Goal: Navigation & Orientation: Find specific page/section

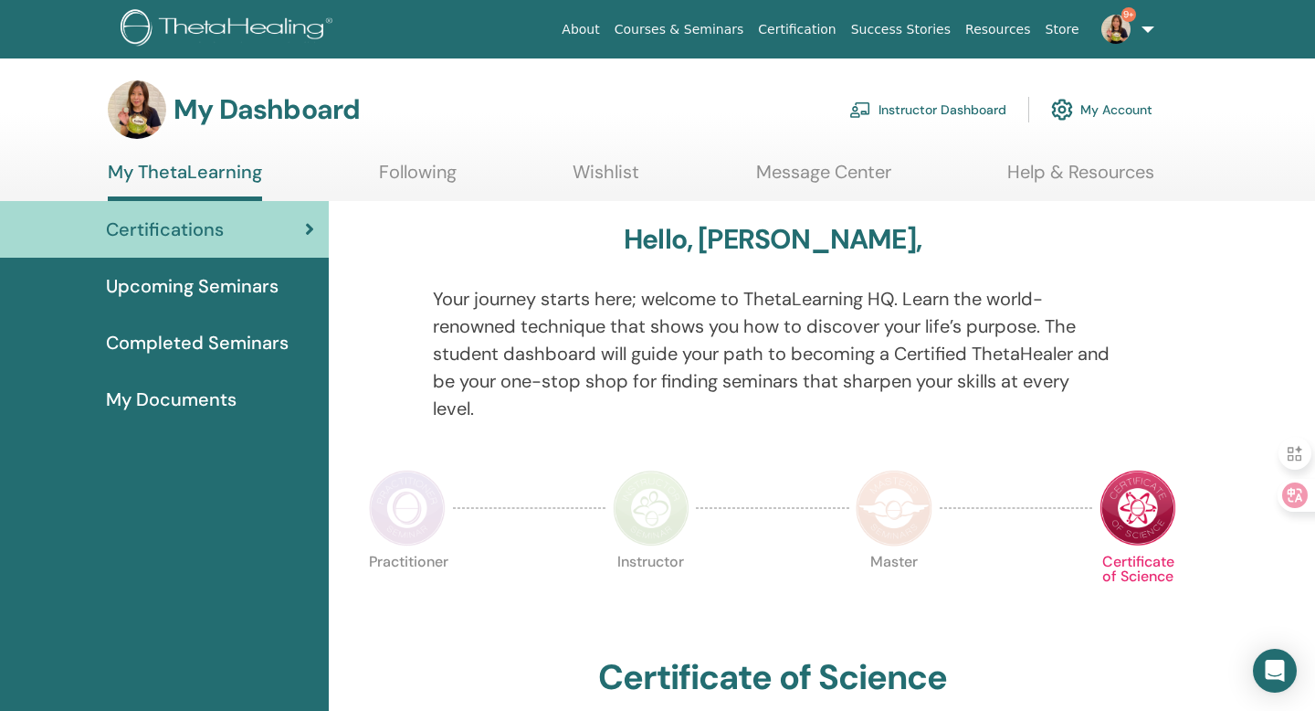
click at [1135, 54] on link "9+" at bounding box center [1124, 29] width 75 height 58
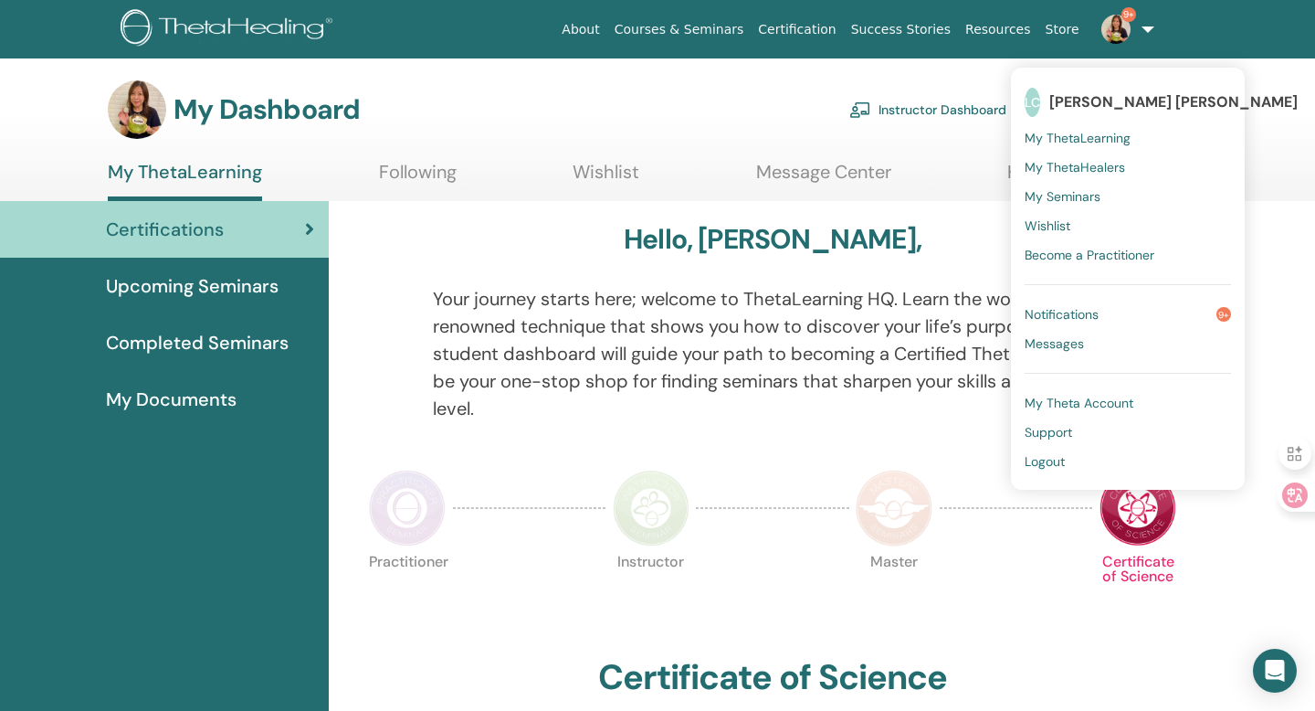
click at [1096, 311] on span "Notifications" at bounding box center [1062, 314] width 74 height 16
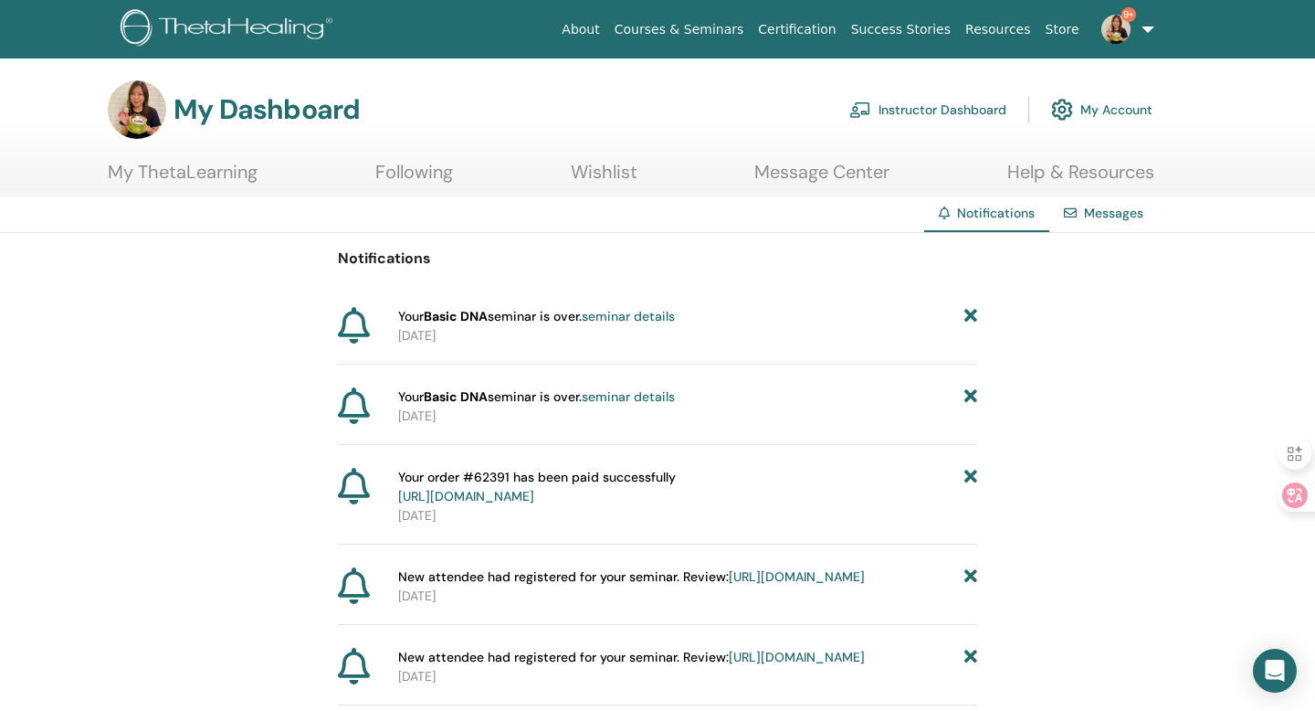
click at [1114, 37] on img at bounding box center [1116, 29] width 29 height 29
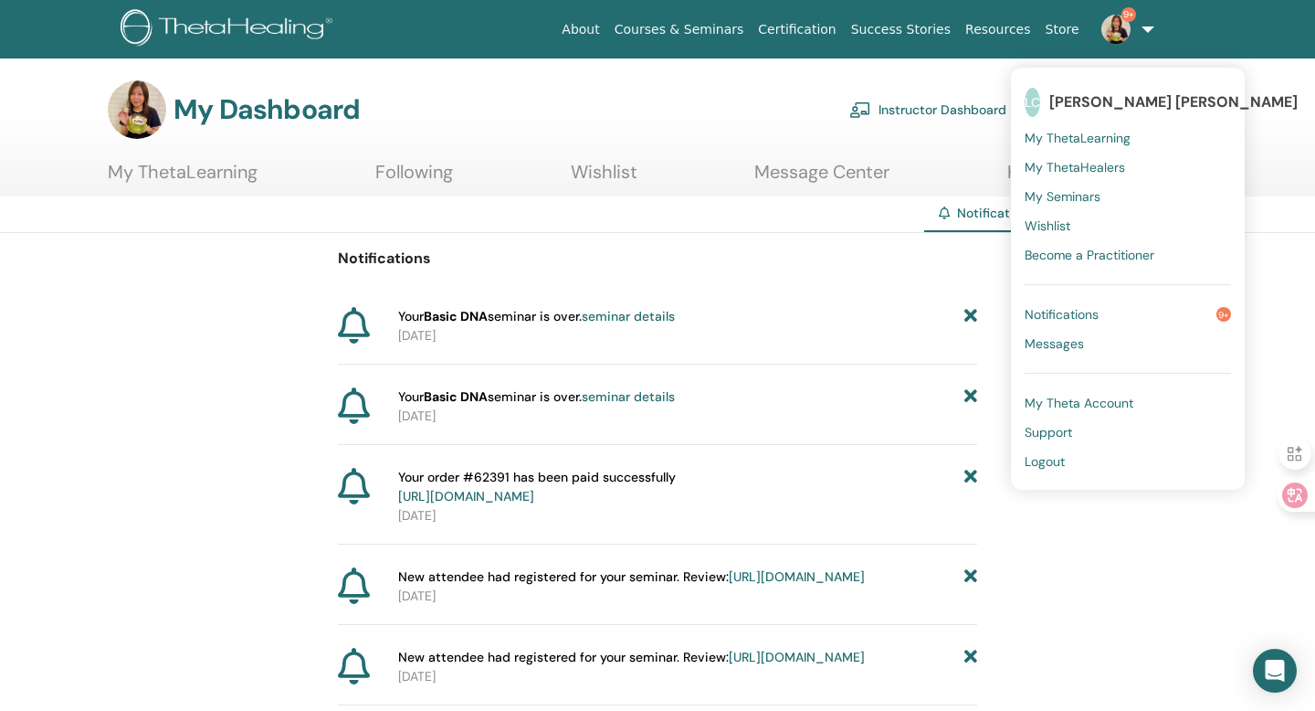
click at [1084, 140] on span "My ThetaLearning" at bounding box center [1078, 138] width 106 height 16
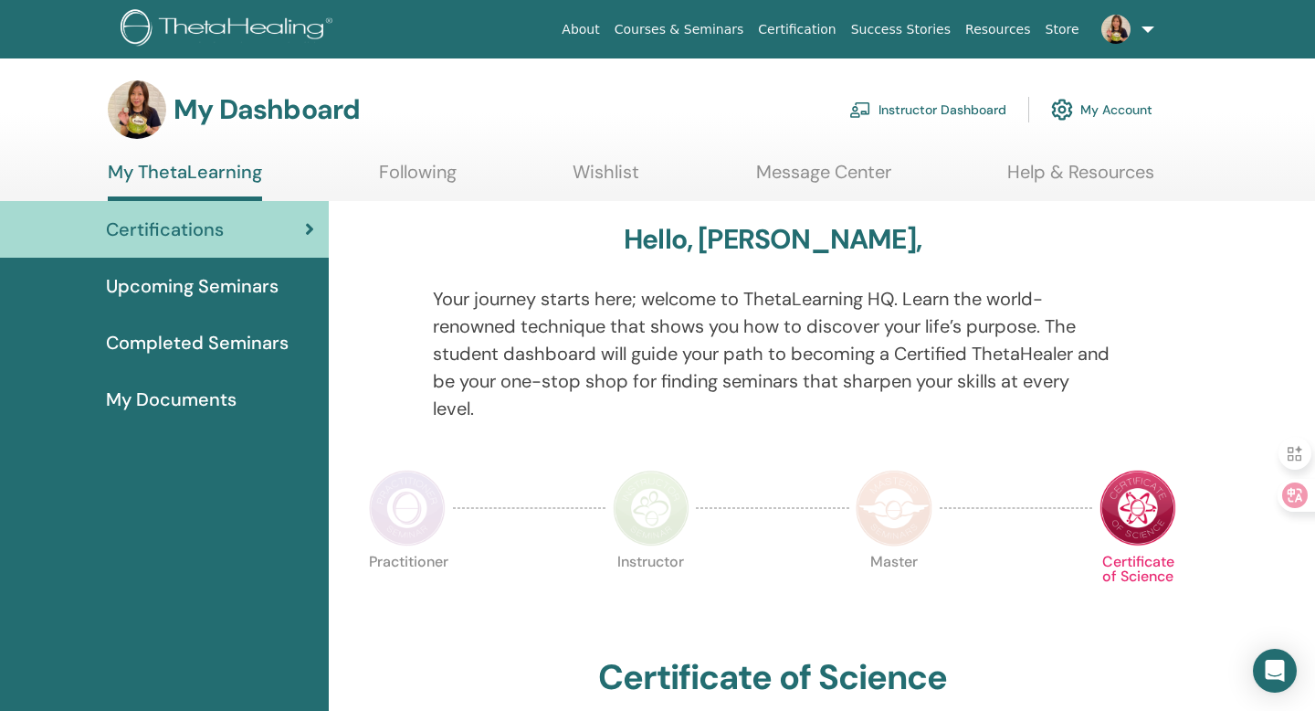
click at [972, 106] on link "Instructor Dashboard" at bounding box center [928, 110] width 157 height 40
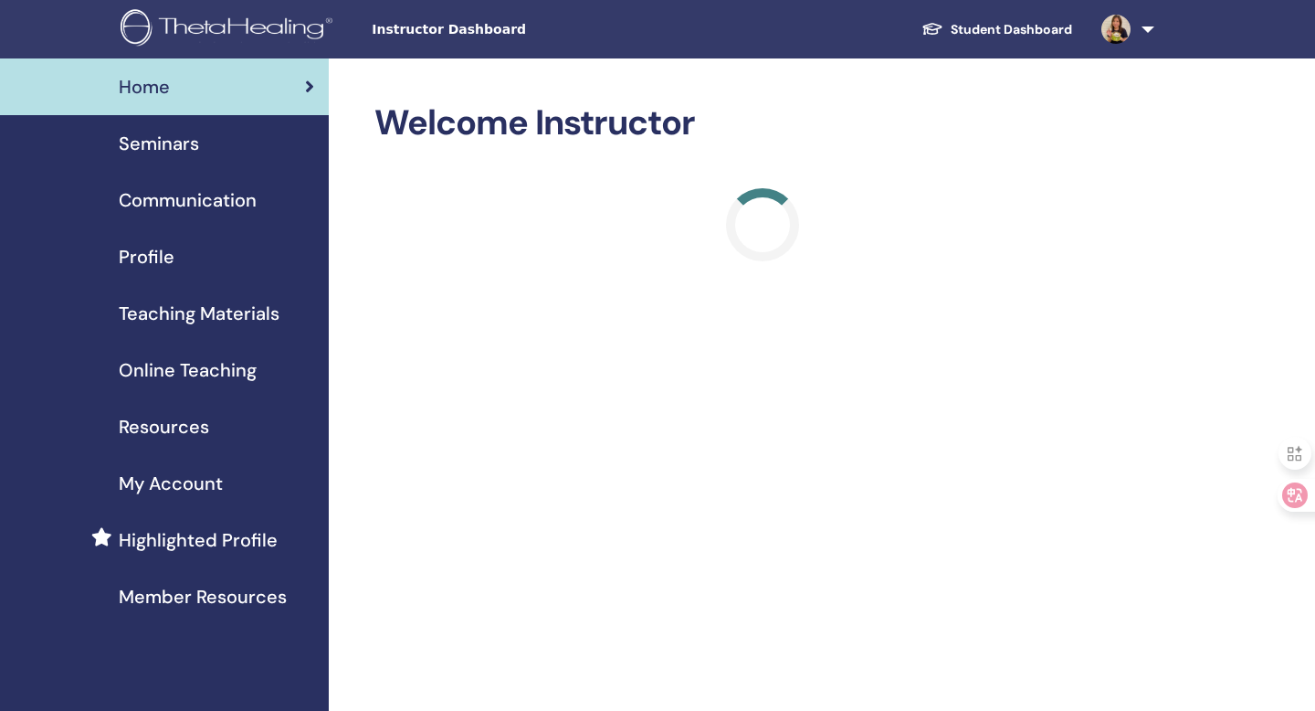
click at [184, 260] on div "Profile" at bounding box center [165, 256] width 300 height 27
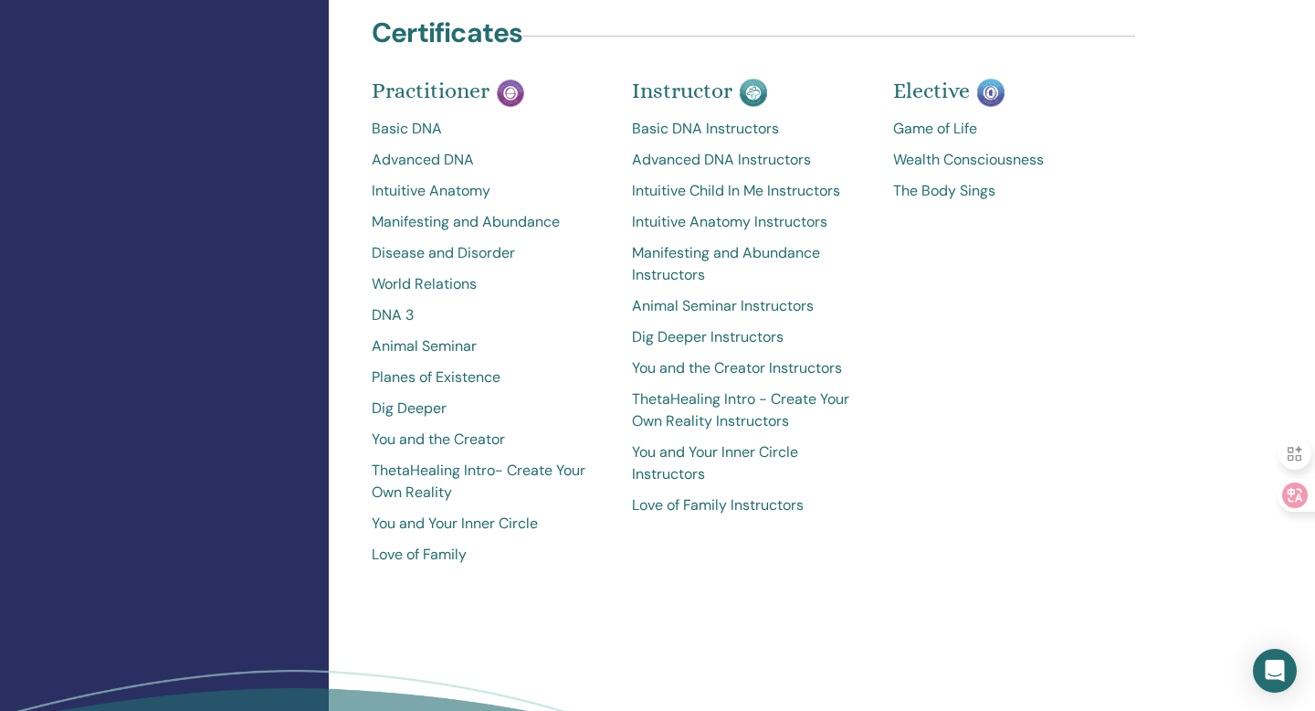
scroll to position [3015, 0]
